Goal: Information Seeking & Learning: Learn about a topic

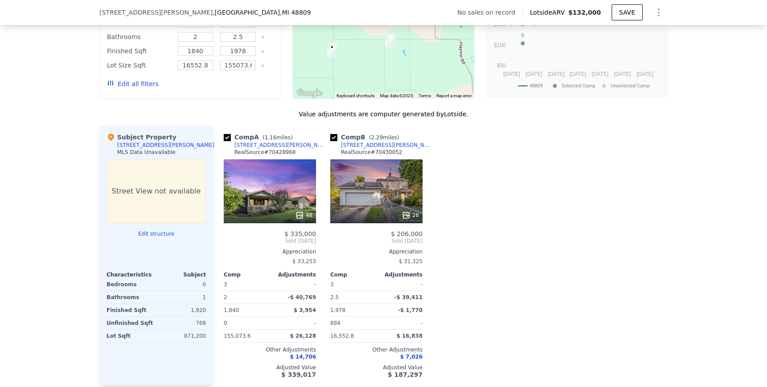
scroll to position [763, 0]
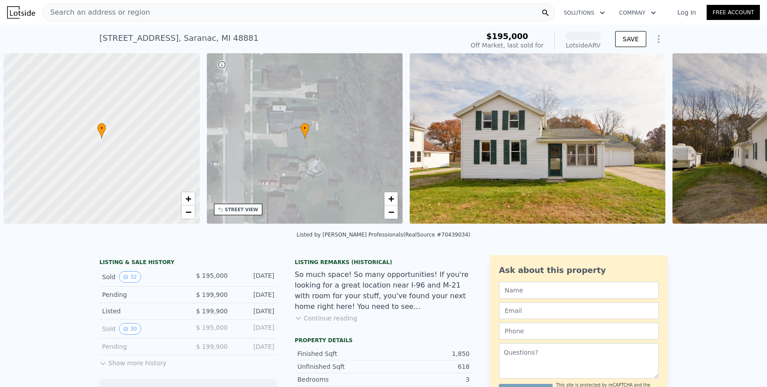
scroll to position [0, 4]
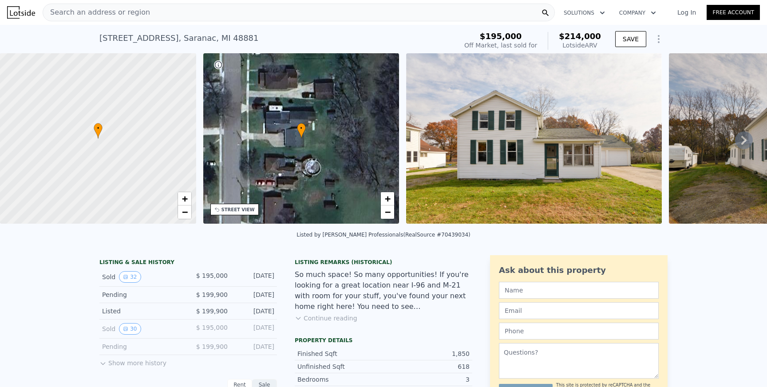
click at [137, 12] on span "Search an address or region" at bounding box center [96, 12] width 107 height 11
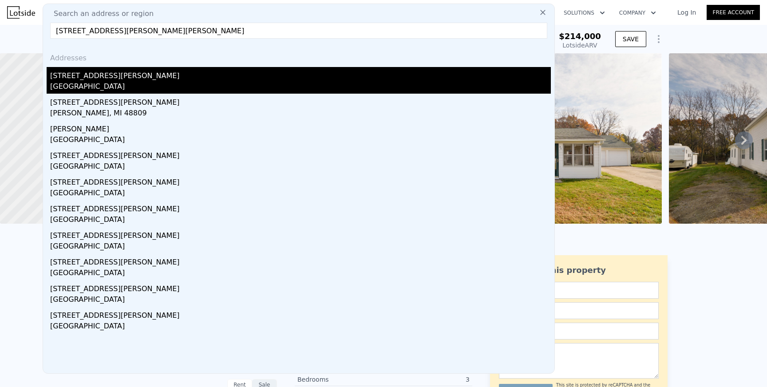
type input "[STREET_ADDRESS][PERSON_NAME][PERSON_NAME]"
click at [92, 82] on div "[GEOGRAPHIC_DATA]" at bounding box center [300, 87] width 501 height 12
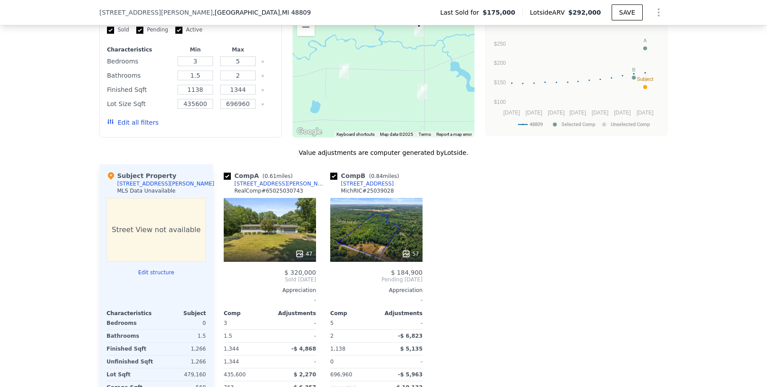
scroll to position [766, 0]
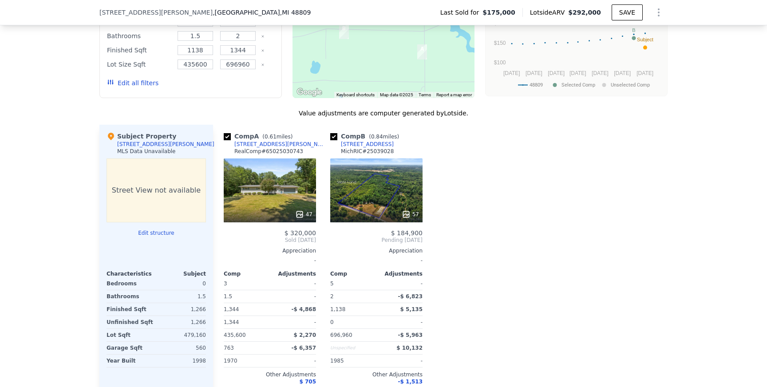
click at [274, 201] on div "47" at bounding box center [270, 191] width 92 height 64
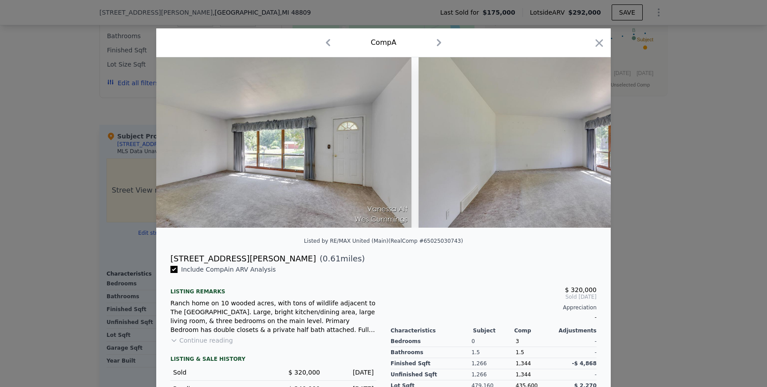
scroll to position [0, 1052]
click at [588, 150] on icon at bounding box center [588, 143] width 18 height 18
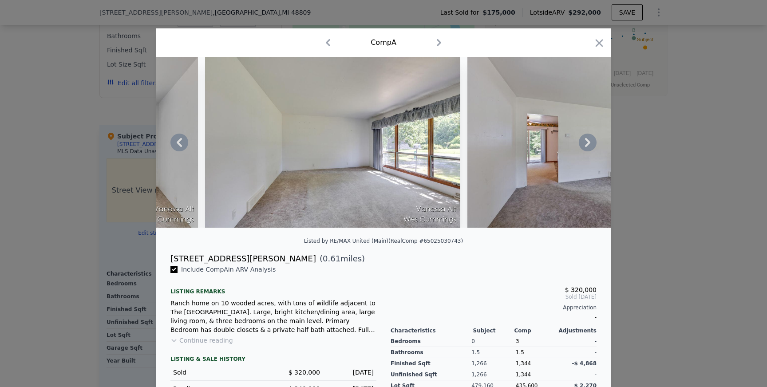
click at [587, 141] on icon at bounding box center [587, 142] width 5 height 9
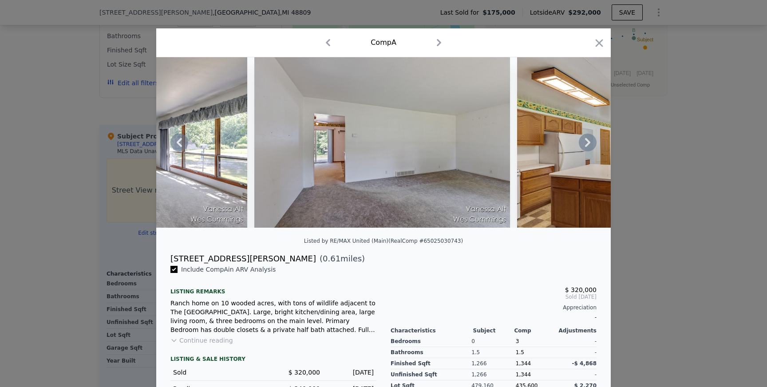
click at [587, 141] on icon at bounding box center [587, 142] width 5 height 9
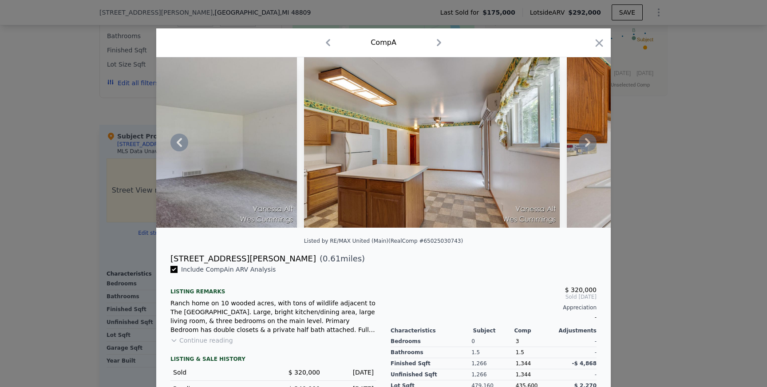
click at [587, 141] on icon at bounding box center [587, 142] width 5 height 9
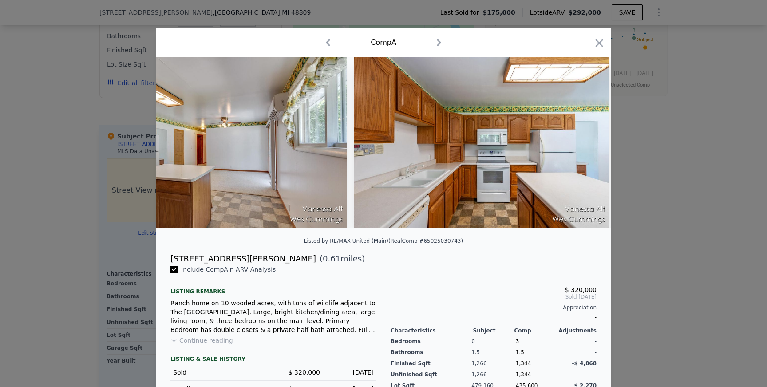
click at [587, 141] on img at bounding box center [482, 142] width 256 height 171
click at [587, 141] on icon at bounding box center [587, 142] width 5 height 9
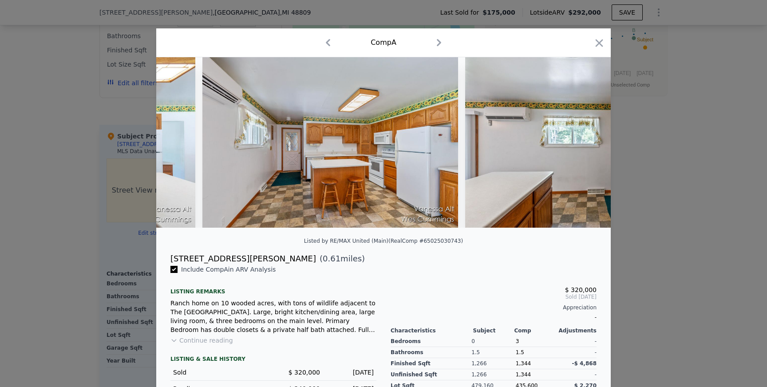
scroll to position [0, 2331]
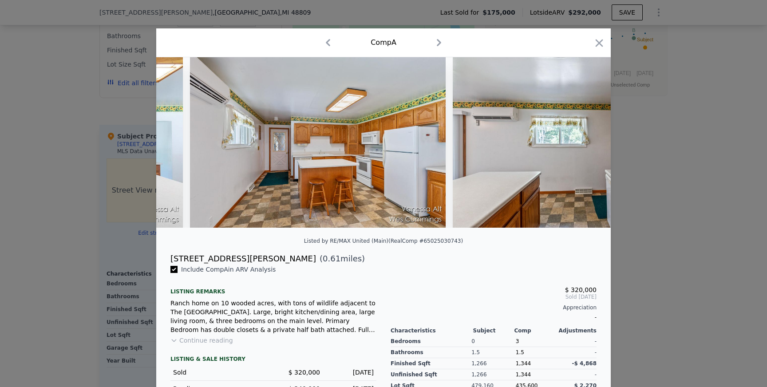
click at [587, 141] on div at bounding box center [383, 142] width 455 height 171
click at [587, 141] on icon at bounding box center [587, 142] width 5 height 9
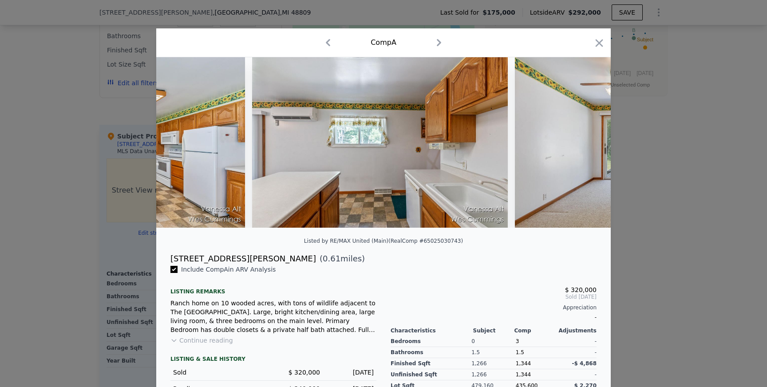
scroll to position [0, 2544]
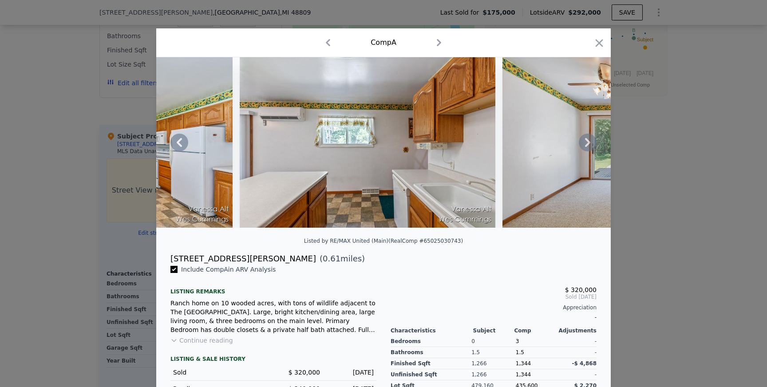
click at [587, 141] on icon at bounding box center [587, 142] width 5 height 9
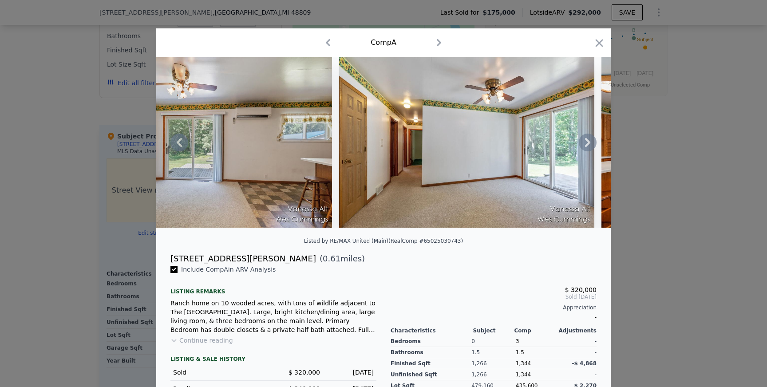
click at [586, 141] on icon at bounding box center [588, 143] width 18 height 18
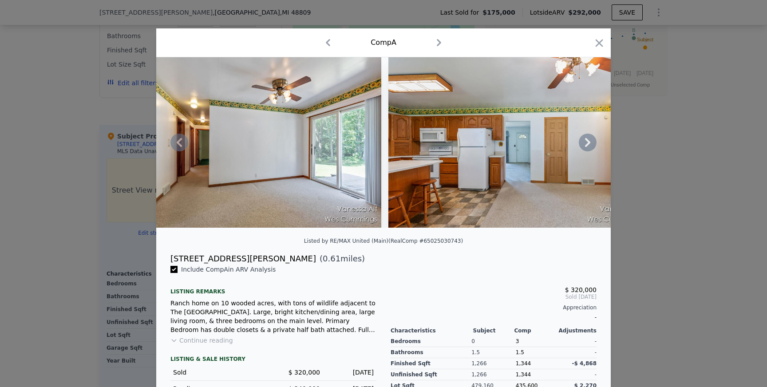
click at [586, 141] on icon at bounding box center [588, 143] width 18 height 18
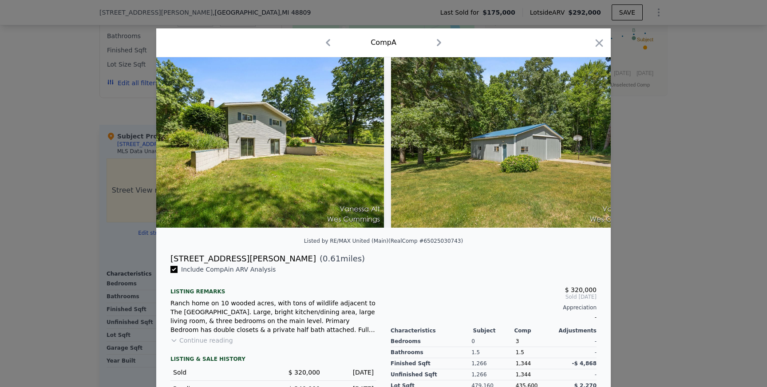
scroll to position [0, 8966]
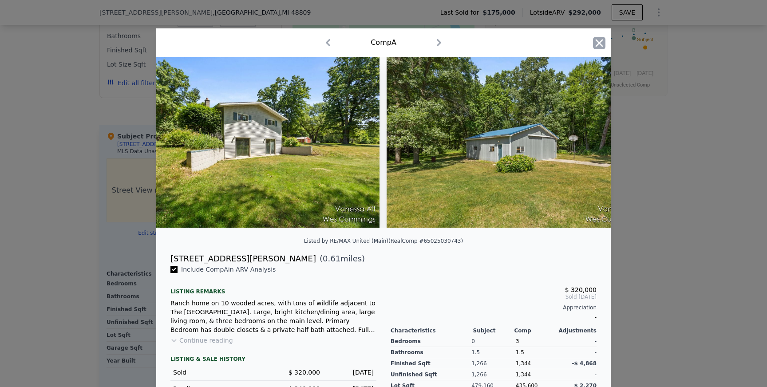
click at [595, 41] on icon "button" at bounding box center [599, 43] width 12 height 12
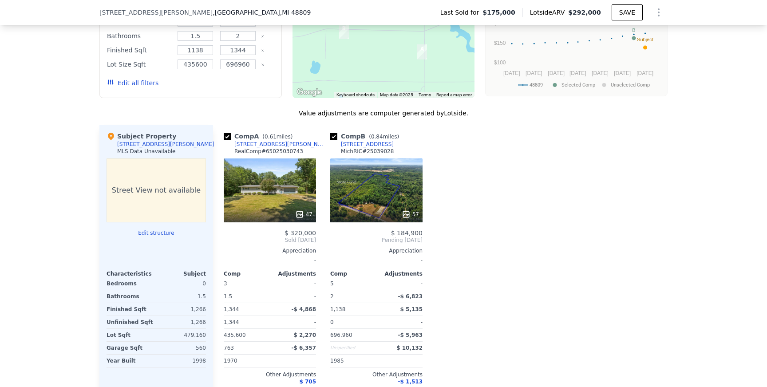
click at [306, 190] on div "47" at bounding box center [270, 191] width 92 height 64
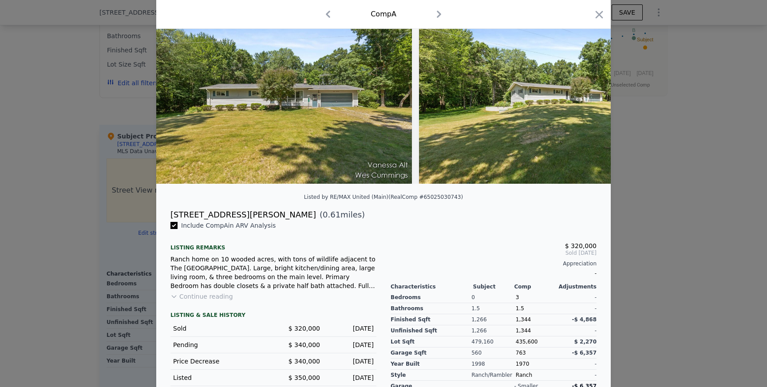
scroll to position [49, 0]
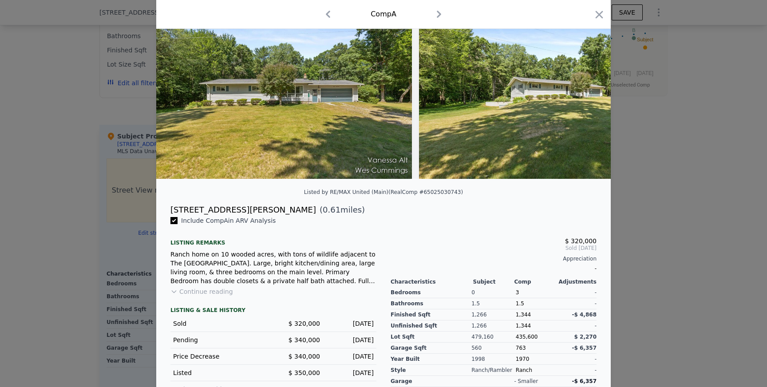
click at [70, 287] on div at bounding box center [383, 193] width 767 height 387
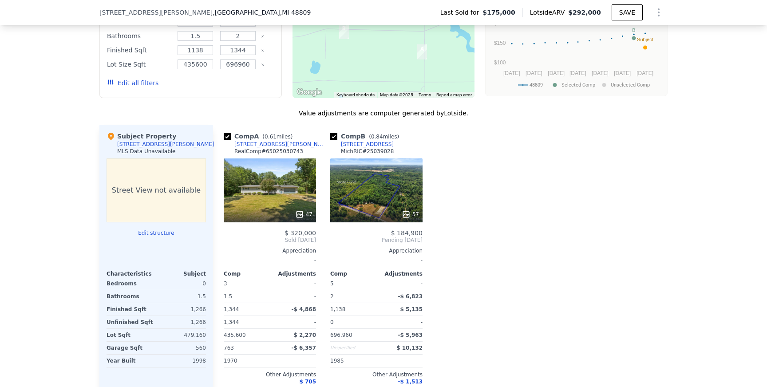
click at [270, 187] on div "47" at bounding box center [270, 191] width 92 height 64
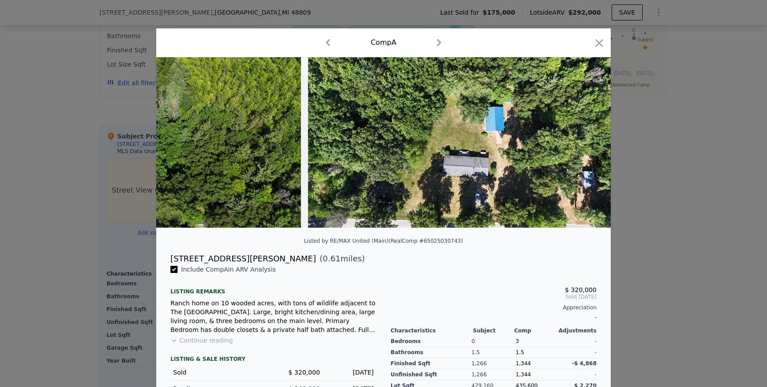
click at [687, 262] on div at bounding box center [383, 193] width 767 height 387
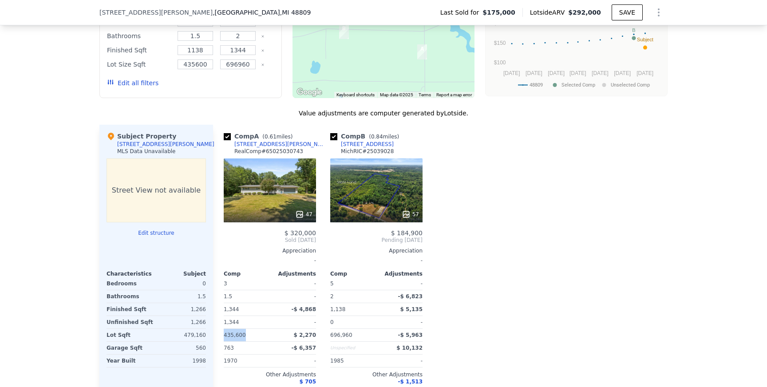
drag, startPoint x: 224, startPoint y: 336, endPoint x: 248, endPoint y: 336, distance: 24.0
click at [248, 336] on div "435,600" at bounding box center [246, 335] width 44 height 12
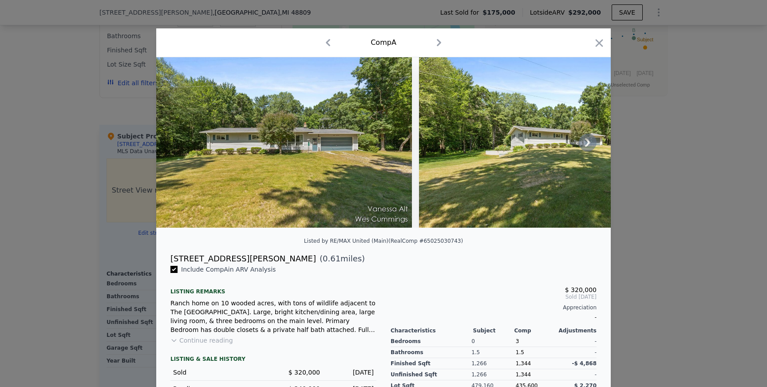
scroll to position [90, 0]
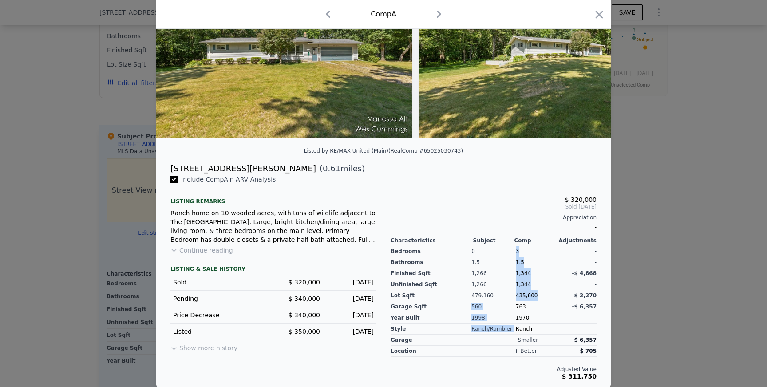
drag, startPoint x: 513, startPoint y: 297, endPoint x: 536, endPoint y: 297, distance: 23.5
click at [536, 297] on div "Bedrooms Bathrooms Finished Sqft Unfinished Sqft Lot Sqft Garage Sqft Year Buil…" at bounding box center [494, 289] width 206 height 91
click at [536, 297] on div "435,600" at bounding box center [536, 295] width 40 height 11
copy span "435,600"
drag, startPoint x: 536, startPoint y: 297, endPoint x: 516, endPoint y: 297, distance: 20.4
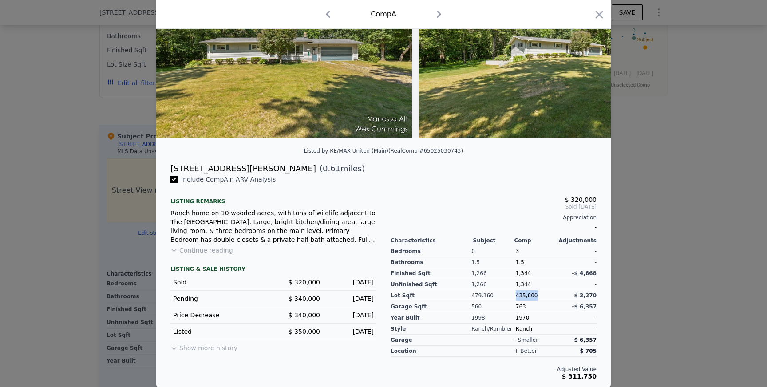
click at [516, 297] on div "435,600" at bounding box center [536, 295] width 40 height 11
click at [125, 290] on div at bounding box center [383, 193] width 767 height 387
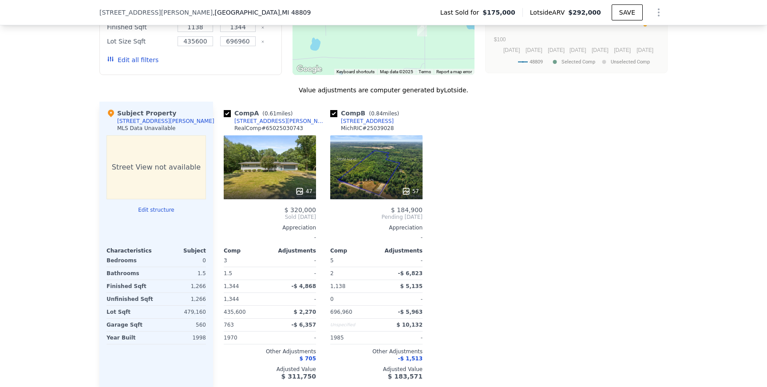
scroll to position [796, 0]
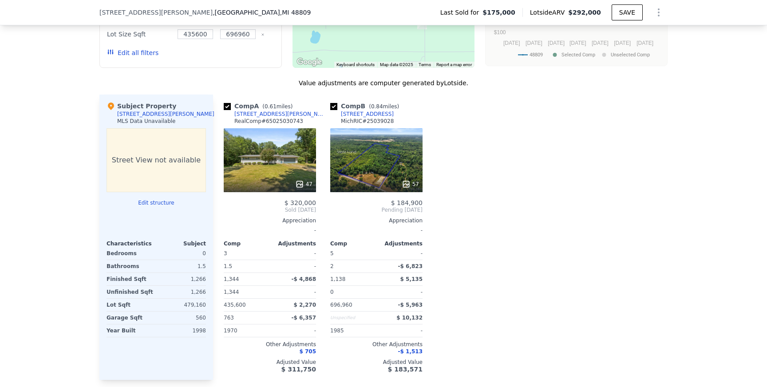
click at [265, 153] on div "47" at bounding box center [270, 160] width 92 height 64
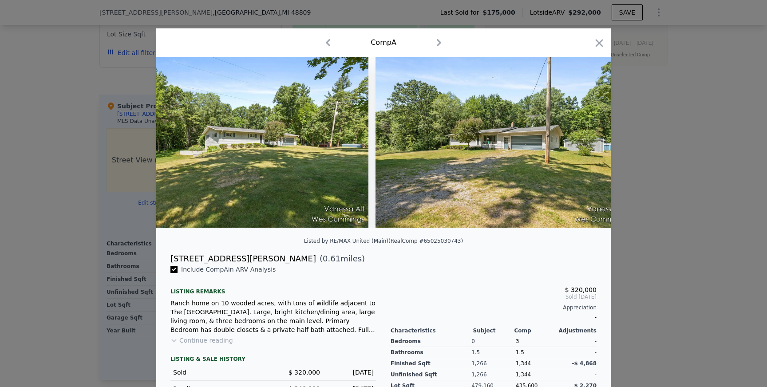
scroll to position [0, 378]
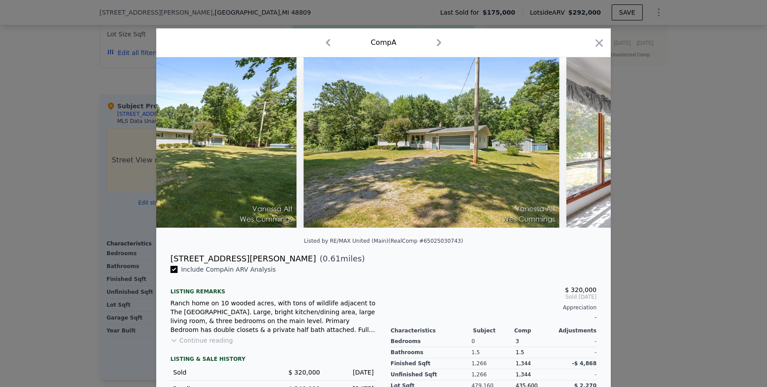
click at [421, 160] on img at bounding box center [432, 142] width 256 height 171
click at [545, 134] on img at bounding box center [432, 142] width 256 height 171
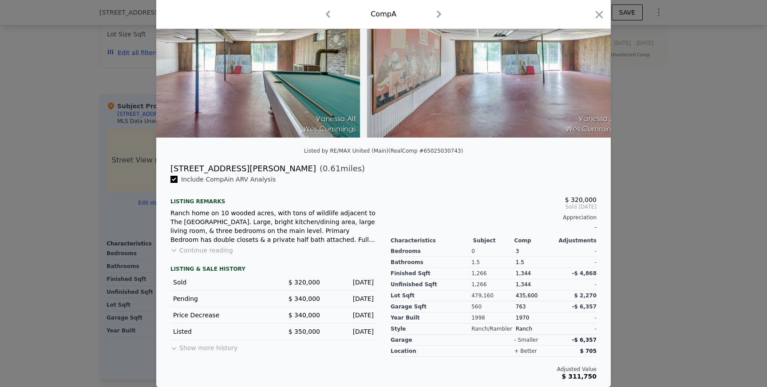
scroll to position [0, 0]
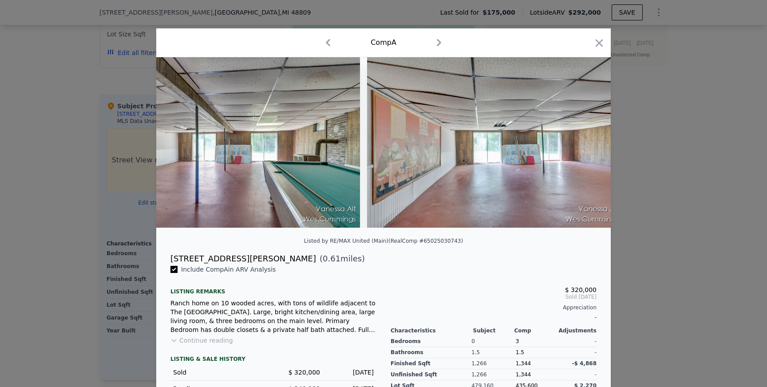
click at [599, 36] on div "Comp A" at bounding box center [383, 43] width 440 height 14
click at [601, 38] on icon "button" at bounding box center [599, 43] width 12 height 12
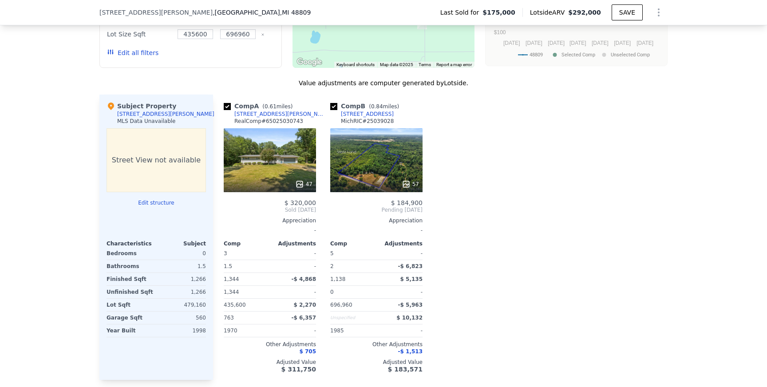
click at [150, 204] on button "Edit structure" at bounding box center [156, 202] width 99 height 7
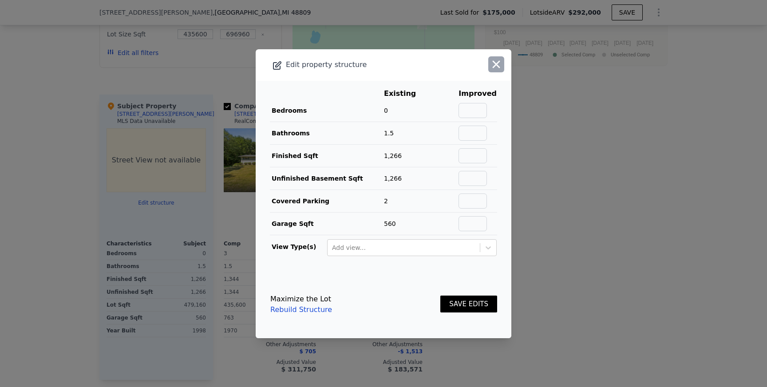
click at [495, 65] on icon "button" at bounding box center [497, 64] width 8 height 8
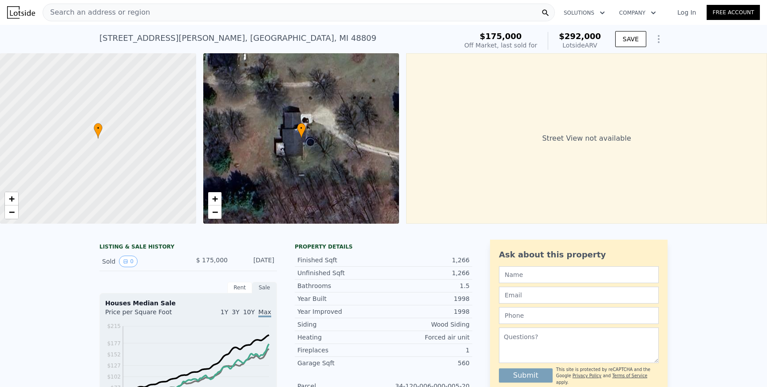
click at [150, 9] on div "Search an address or region" at bounding box center [299, 13] width 512 height 18
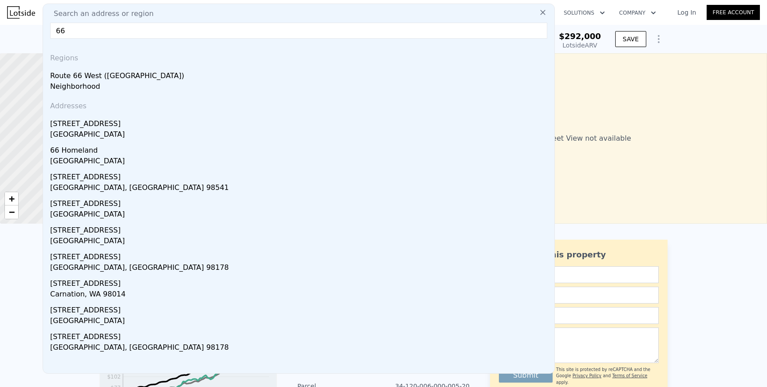
type input "6"
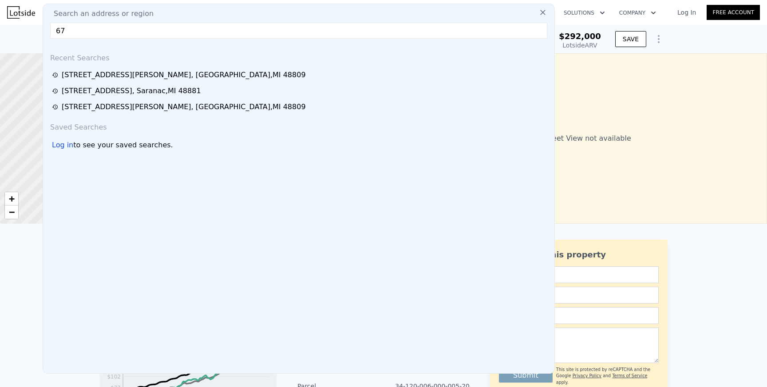
type input "6"
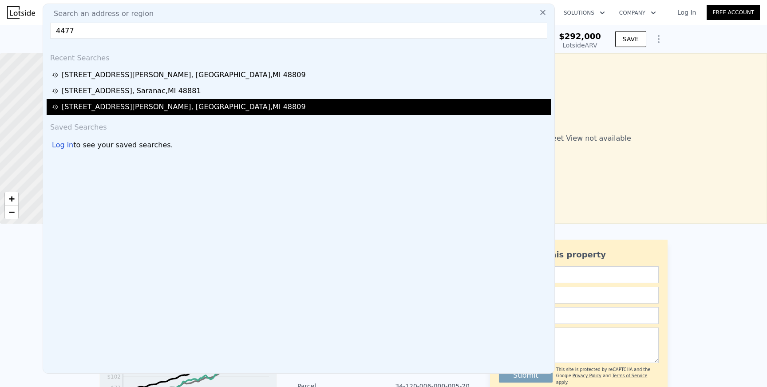
type input "4477"
click at [131, 111] on div "[STREET_ADDRESS][PERSON_NAME]" at bounding box center [184, 107] width 244 height 11
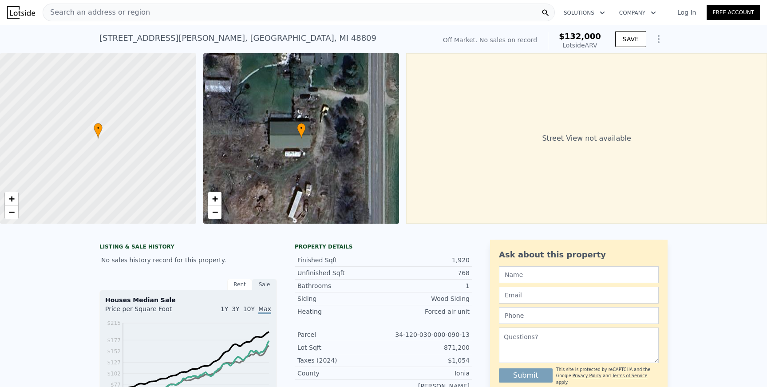
click at [228, 15] on div "Search an address or region" at bounding box center [299, 13] width 512 height 18
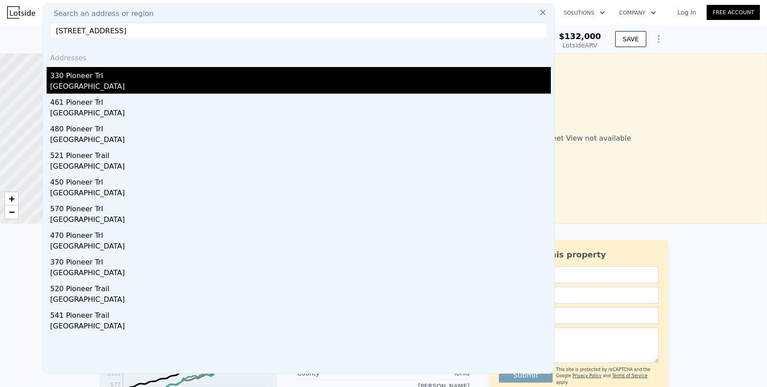
type input "[STREET_ADDRESS]"
click at [96, 85] on div "[GEOGRAPHIC_DATA]" at bounding box center [300, 87] width 501 height 12
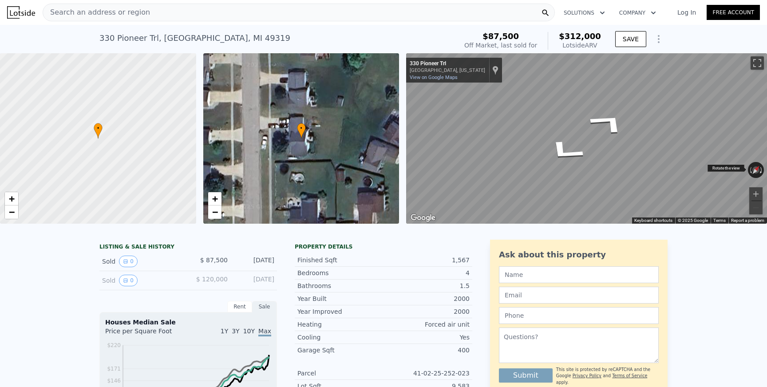
click at [762, 166] on div "← Move left → Move right ↑ Move up ↓ Move down + Zoom in - Zoom out [STREET_ADD…" at bounding box center [586, 138] width 361 height 171
click at [183, 11] on div "Search an address or region" at bounding box center [299, 13] width 512 height 18
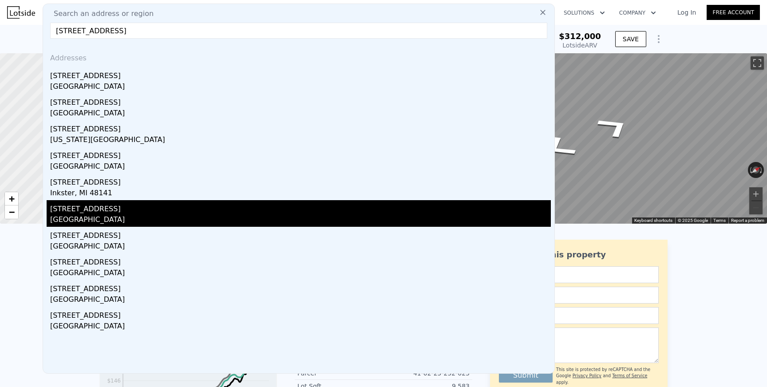
type input "[STREET_ADDRESS]"
click at [90, 220] on div "[GEOGRAPHIC_DATA]" at bounding box center [300, 220] width 501 height 12
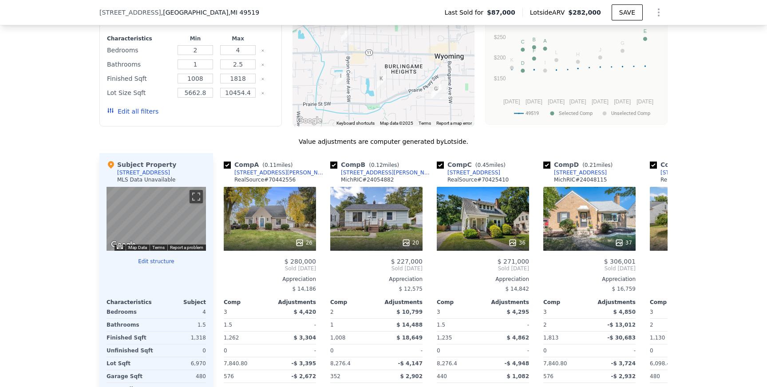
scroll to position [772, 0]
